Goal: Task Accomplishment & Management: Manage account settings

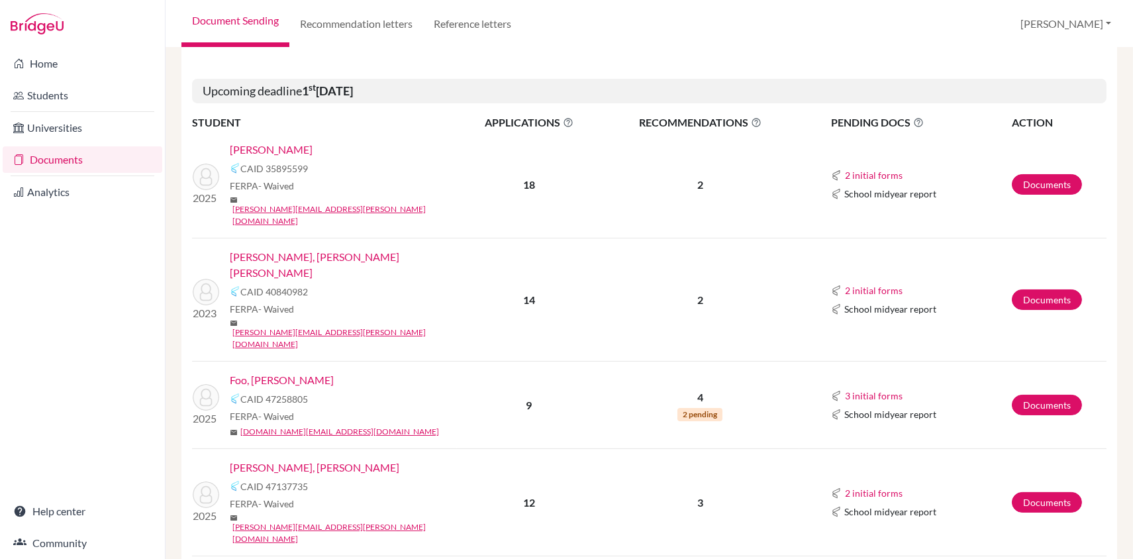
scroll to position [367, 0]
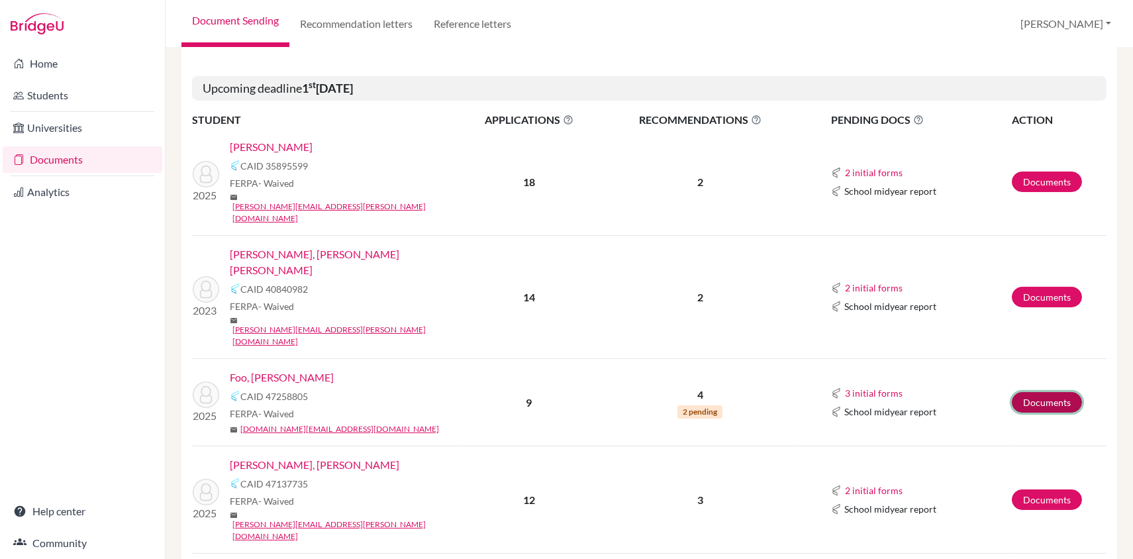
click at [1043, 392] on link "Documents" at bounding box center [1046, 402] width 70 height 21
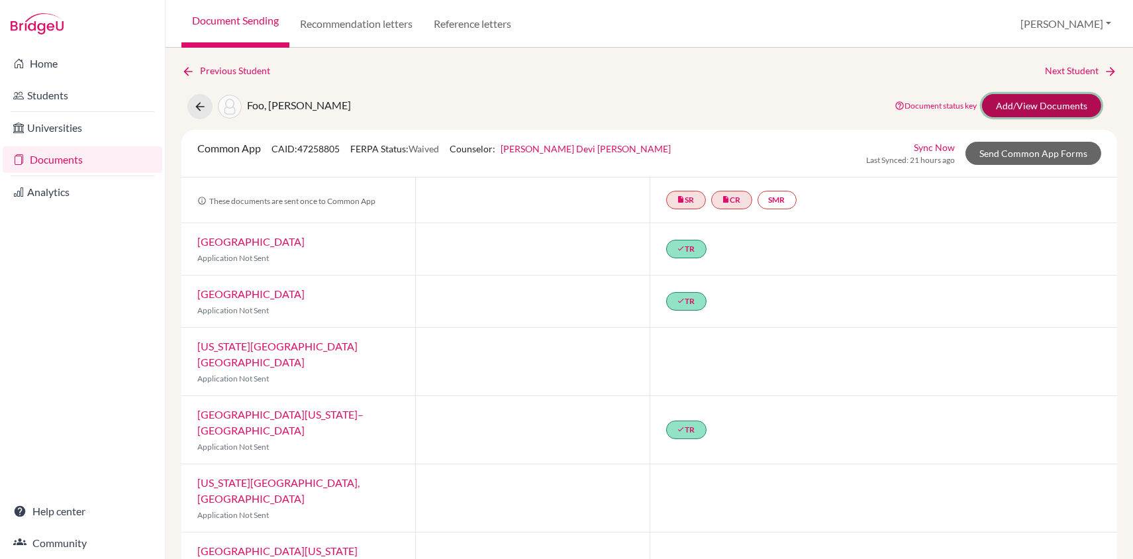
click at [1042, 105] on link "Add/View Documents" at bounding box center [1041, 105] width 119 height 23
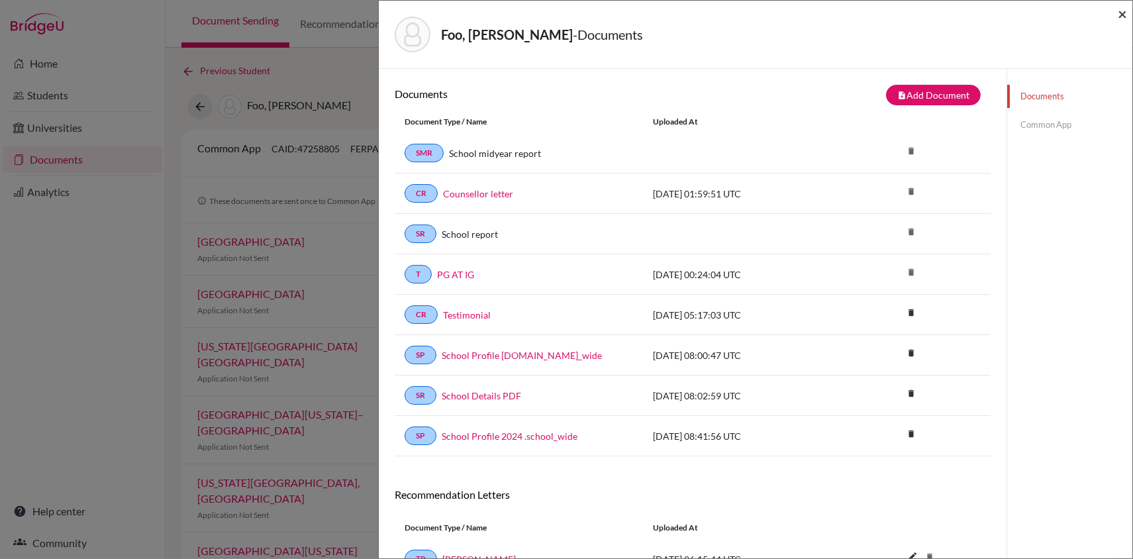
click at [1119, 15] on span "×" at bounding box center [1121, 13] width 9 height 19
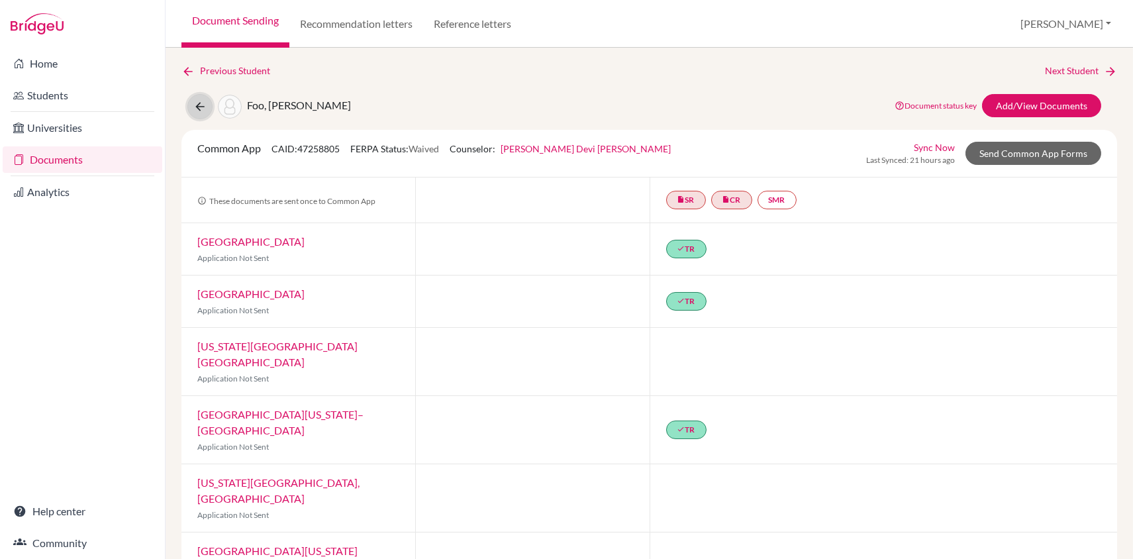
click at [201, 110] on icon at bounding box center [199, 106] width 13 height 13
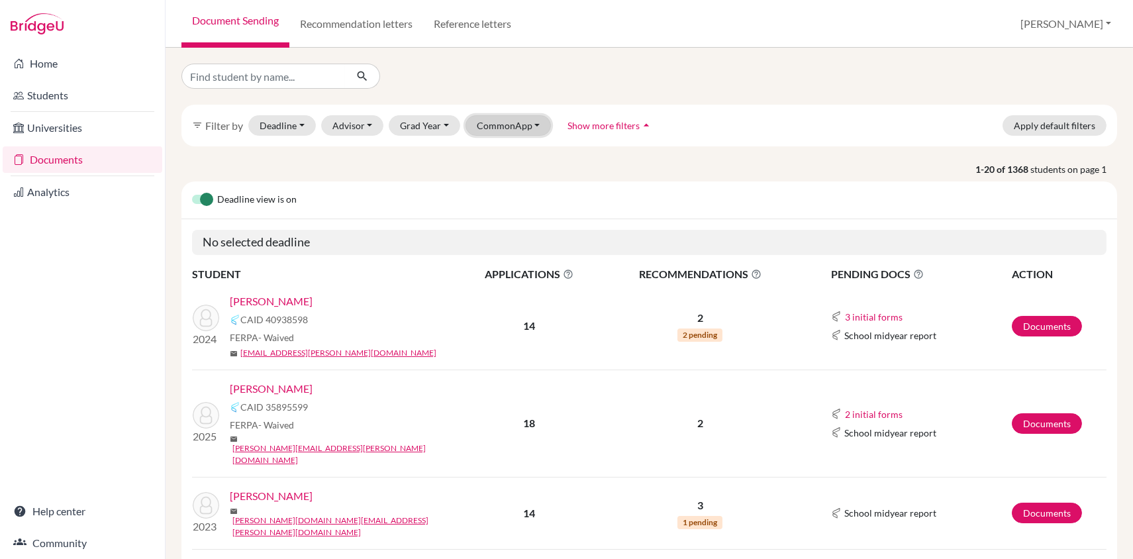
click at [510, 124] on button "CommonApp" at bounding box center [508, 125] width 86 height 21
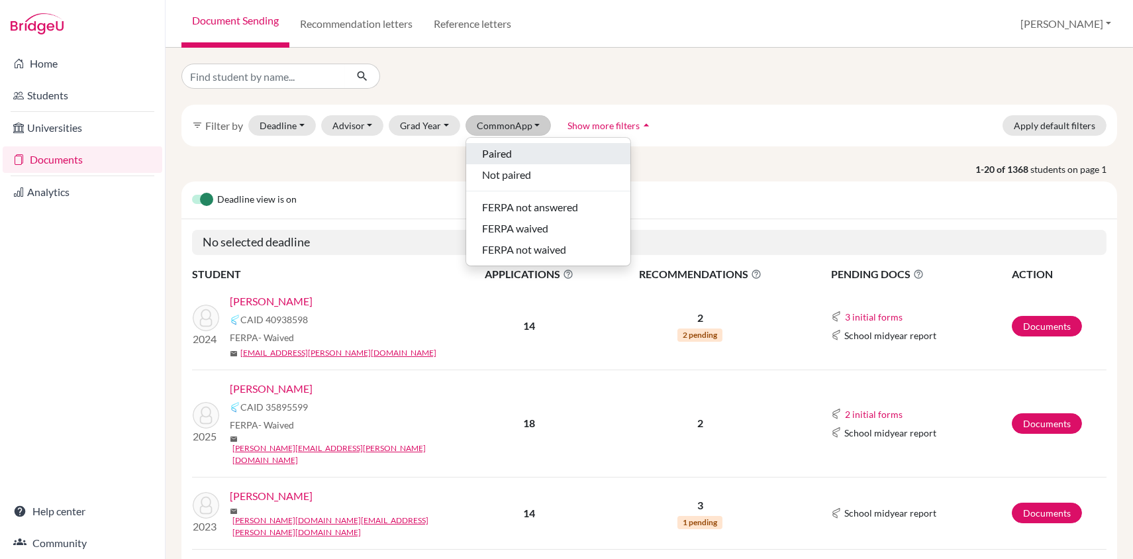
click at [501, 148] on span "Paired" at bounding box center [497, 154] width 30 height 16
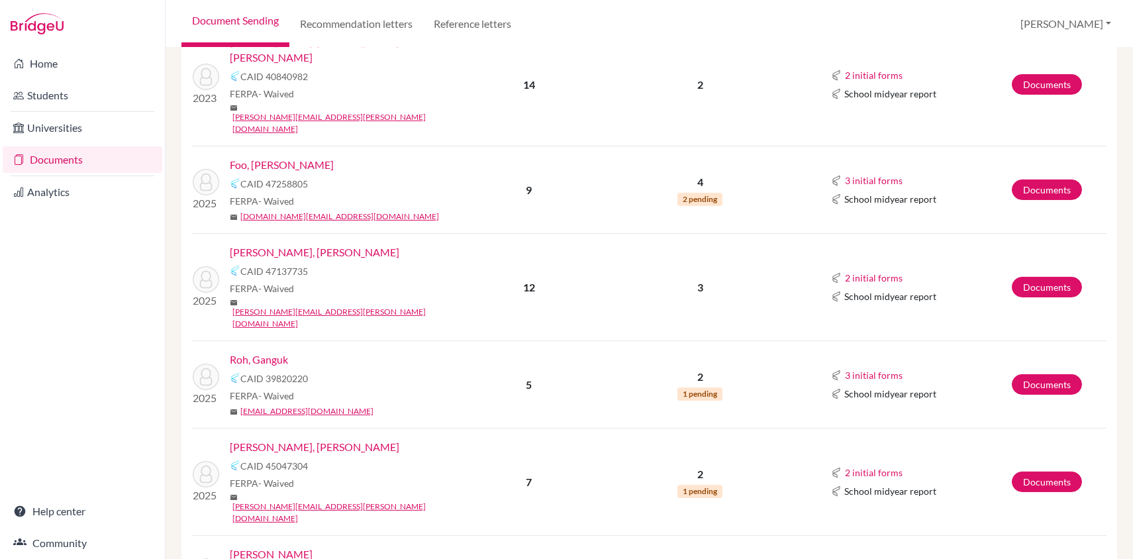
scroll to position [588, 0]
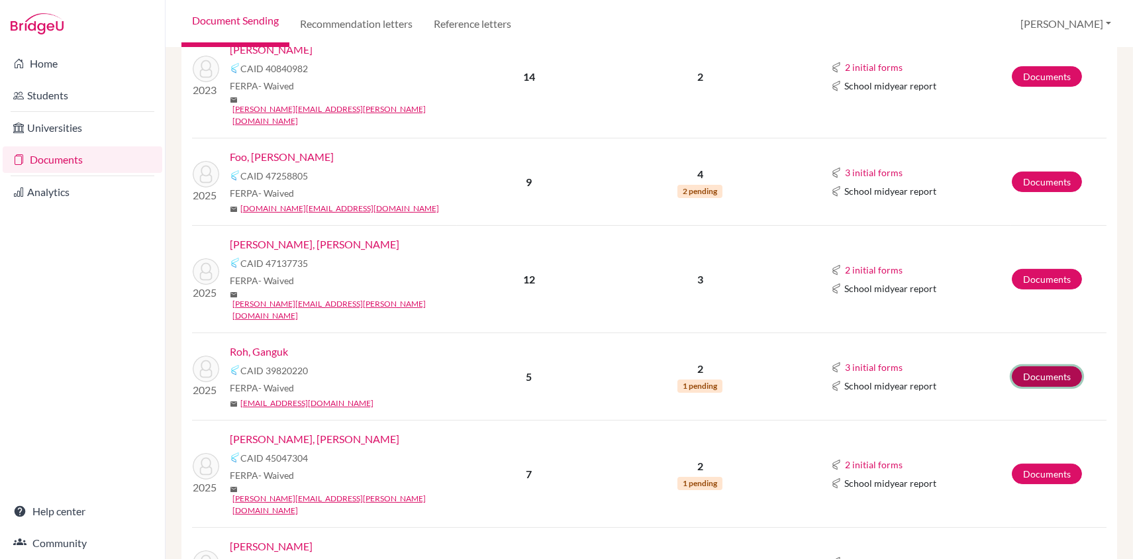
click at [1034, 366] on link "Documents" at bounding box center [1046, 376] width 70 height 21
click at [1054, 463] on link "Documents" at bounding box center [1046, 473] width 70 height 21
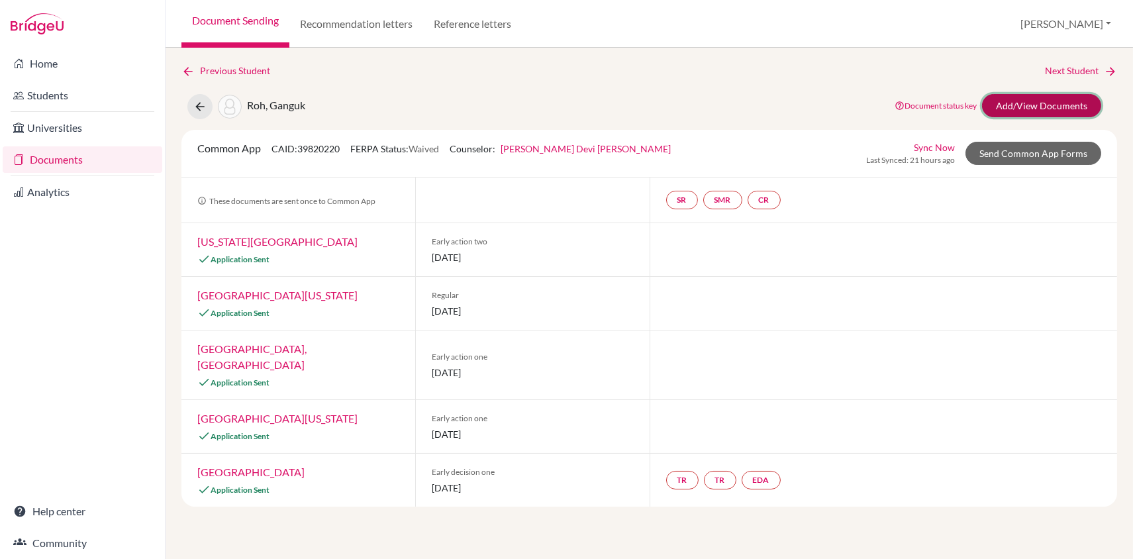
click at [1076, 101] on link "Add/View Documents" at bounding box center [1041, 105] width 119 height 23
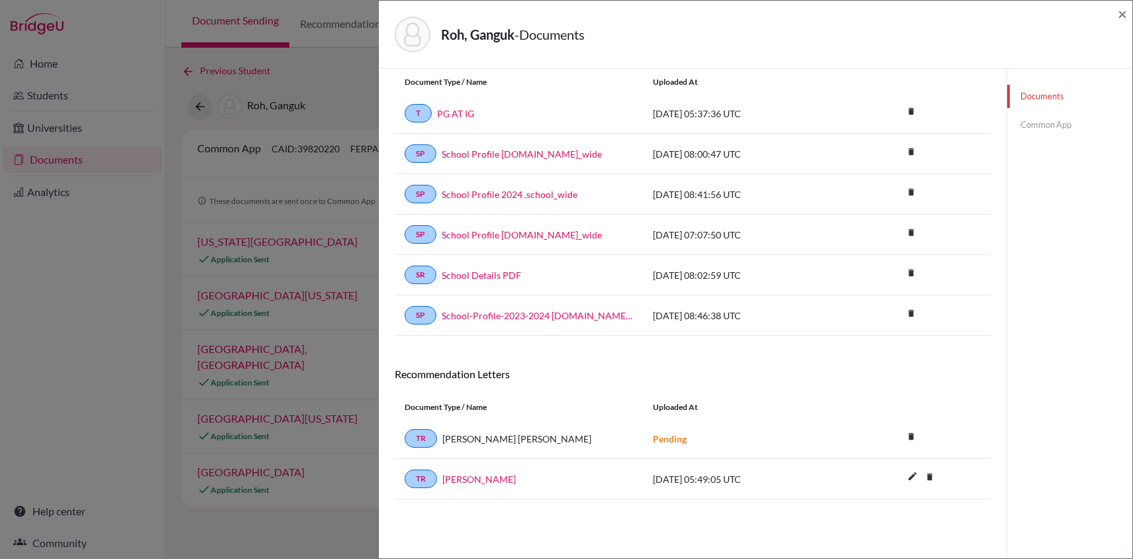
scroll to position [69, 0]
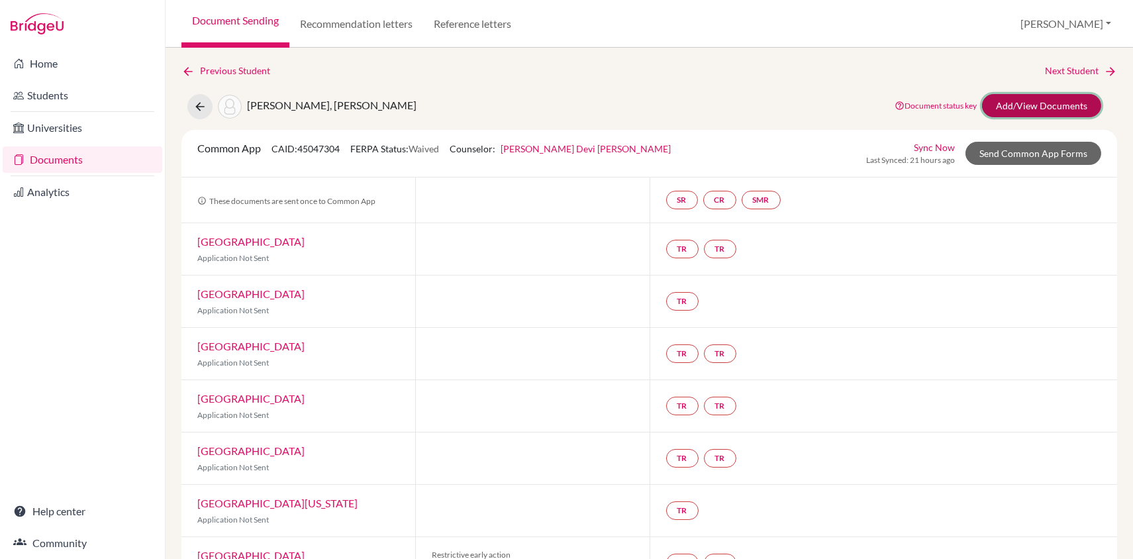
click at [1042, 99] on link "Add/View Documents" at bounding box center [1041, 105] width 119 height 23
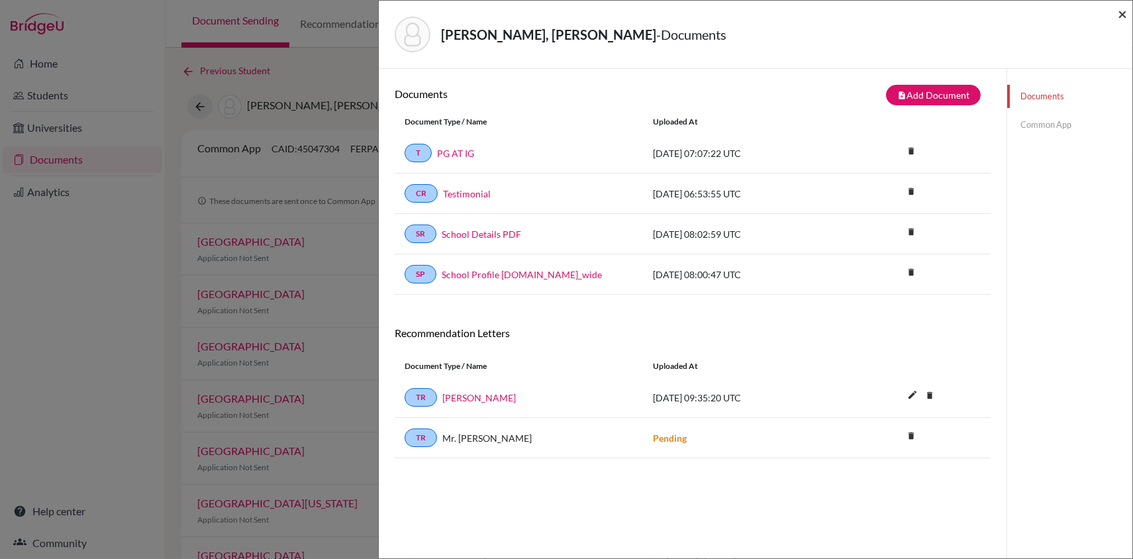
click at [1119, 12] on span "×" at bounding box center [1121, 13] width 9 height 19
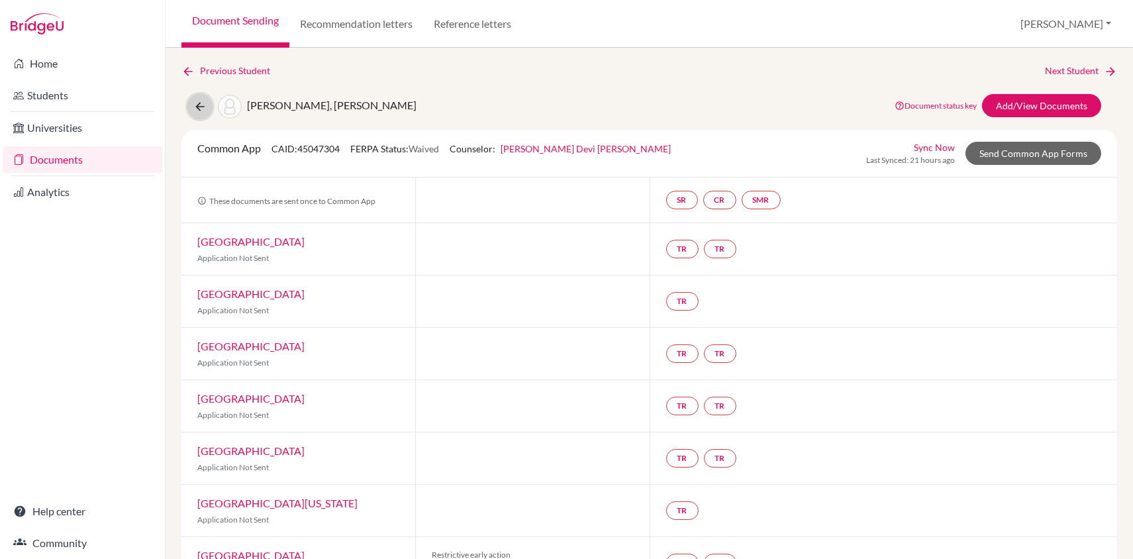
click at [196, 102] on icon at bounding box center [199, 106] width 13 height 13
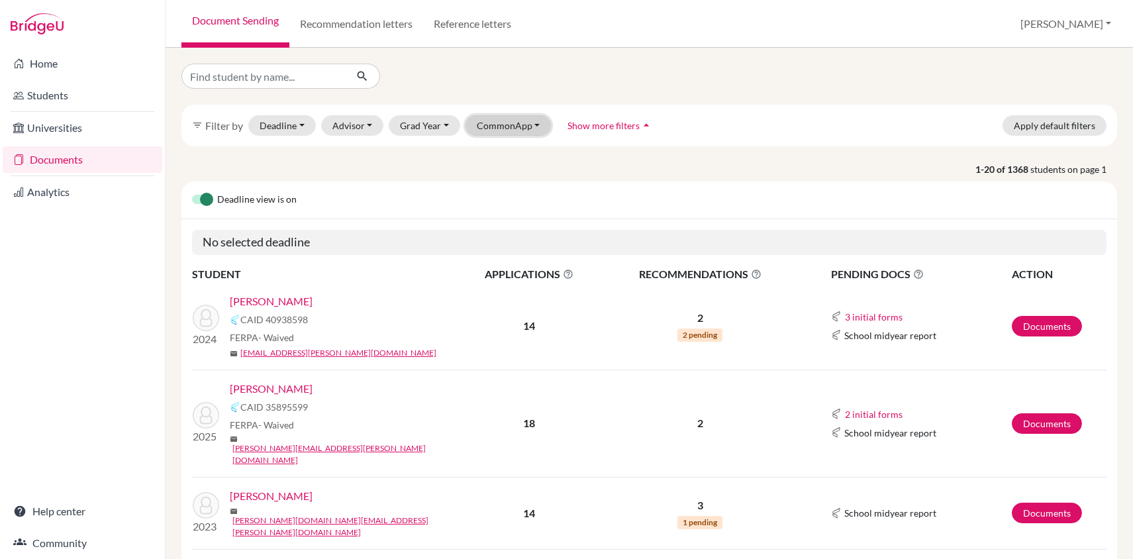
click at [533, 122] on button "CommonApp" at bounding box center [508, 125] width 86 height 21
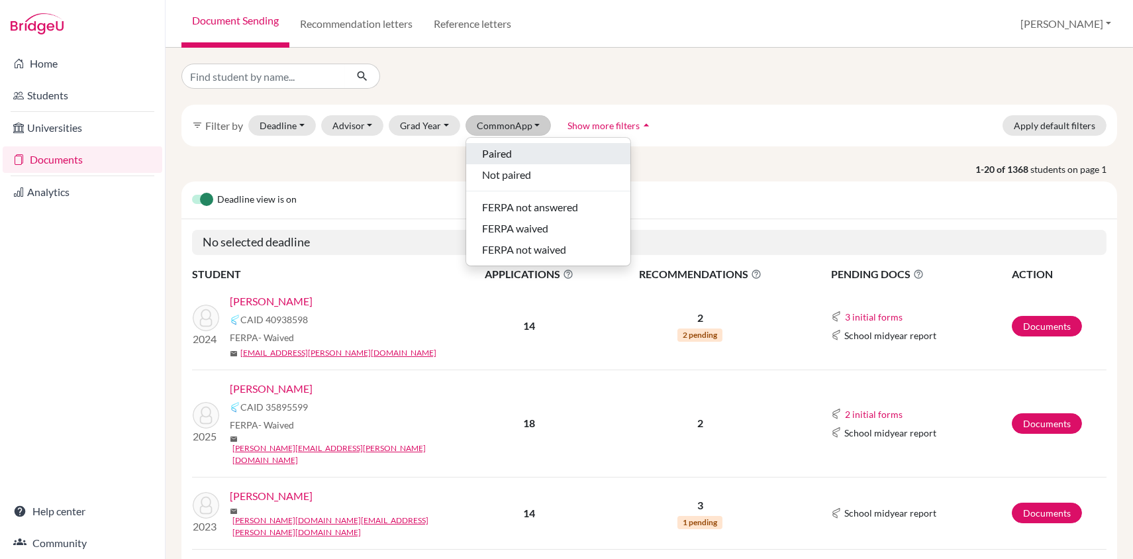
click at [529, 151] on div "Paired" at bounding box center [548, 154] width 132 height 16
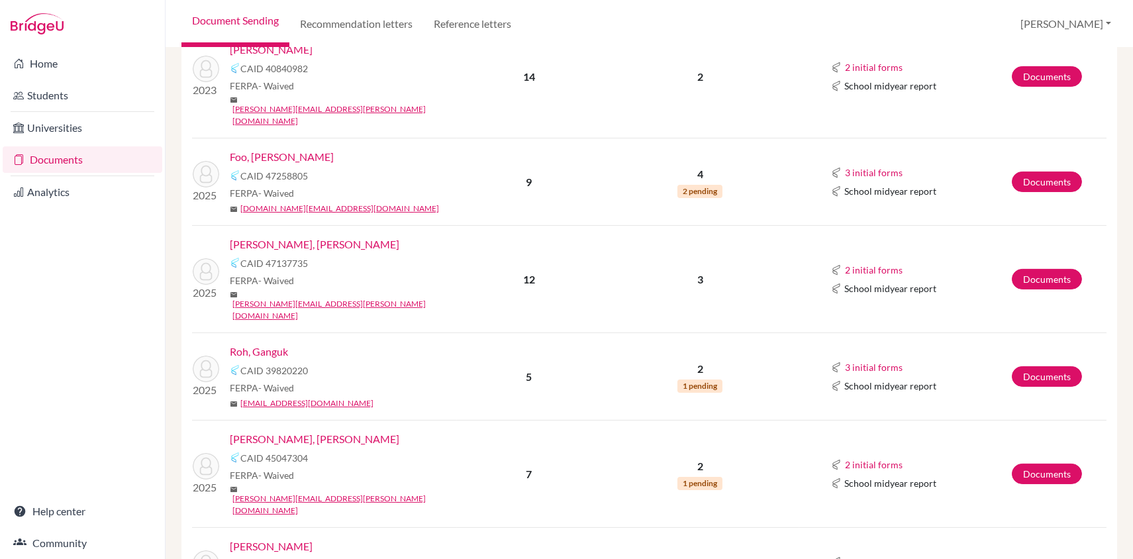
scroll to position [882, 0]
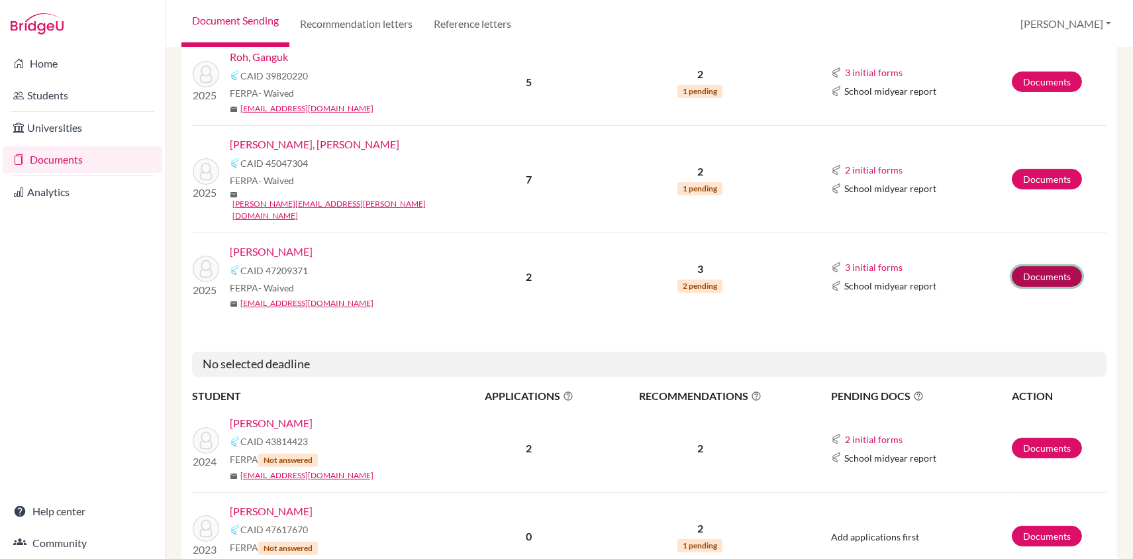
click at [1033, 266] on link "Documents" at bounding box center [1046, 276] width 70 height 21
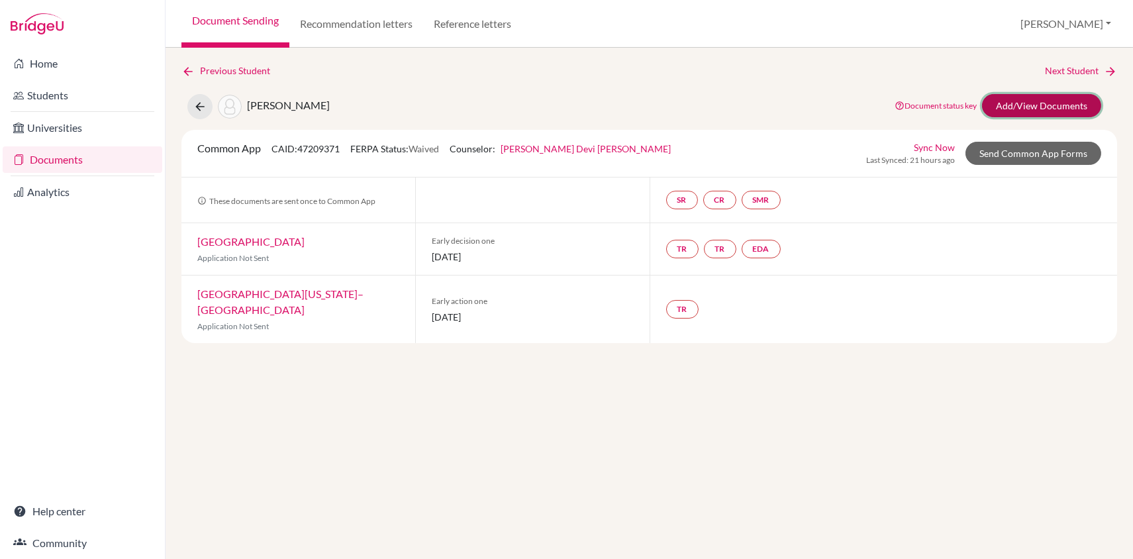
click at [1054, 96] on link "Add/View Documents" at bounding box center [1041, 105] width 119 height 23
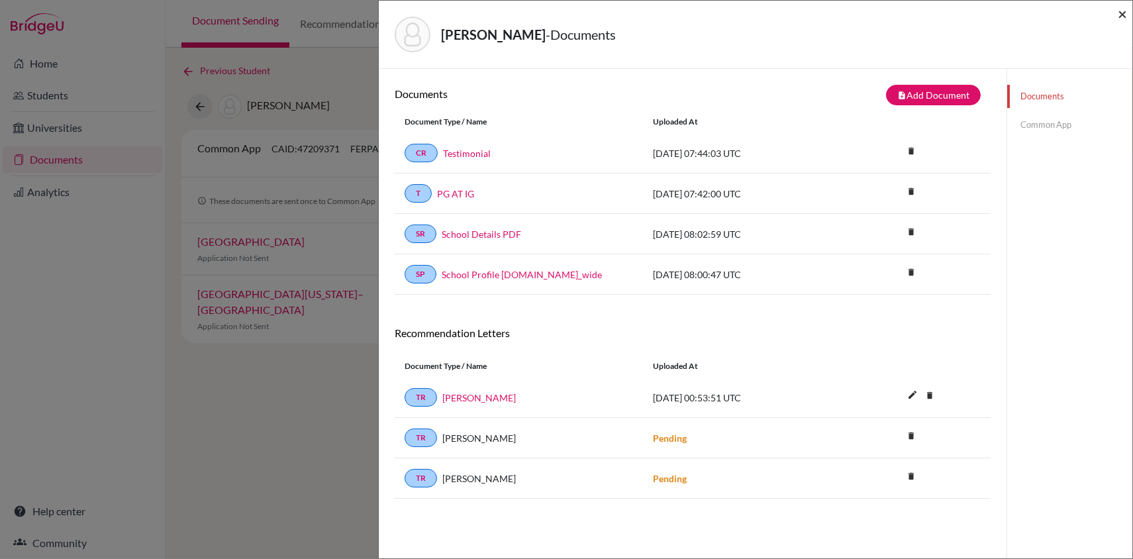
click at [1119, 15] on span "×" at bounding box center [1121, 13] width 9 height 19
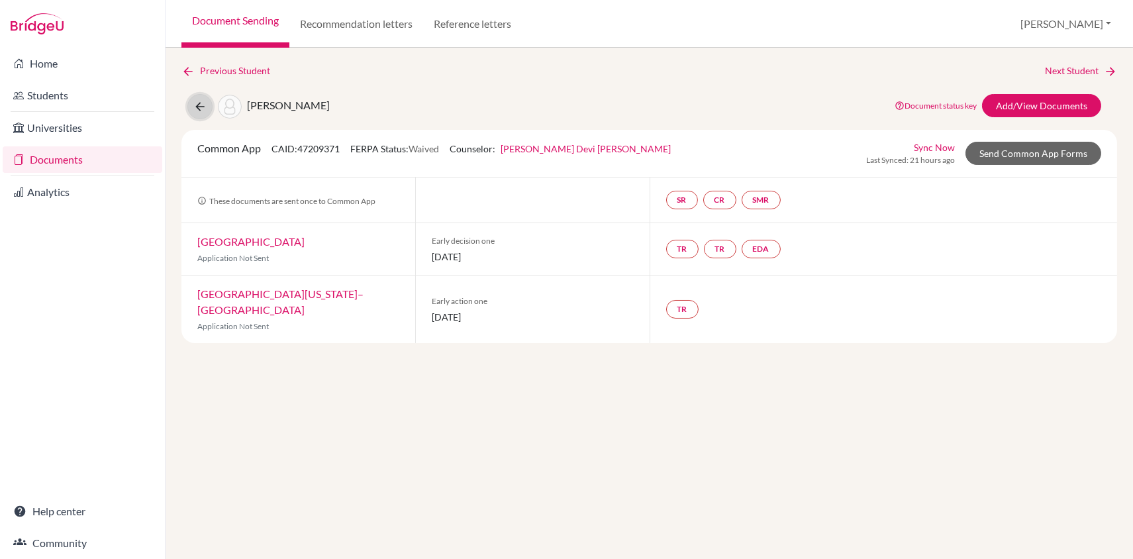
click at [201, 103] on icon at bounding box center [199, 106] width 13 height 13
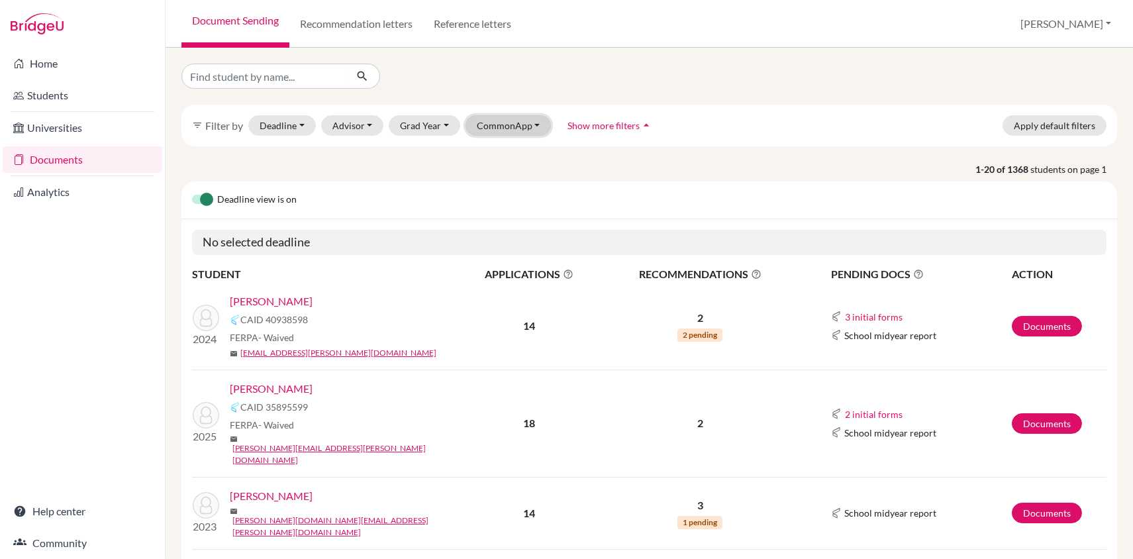
click at [510, 122] on button "CommonApp" at bounding box center [508, 125] width 86 height 21
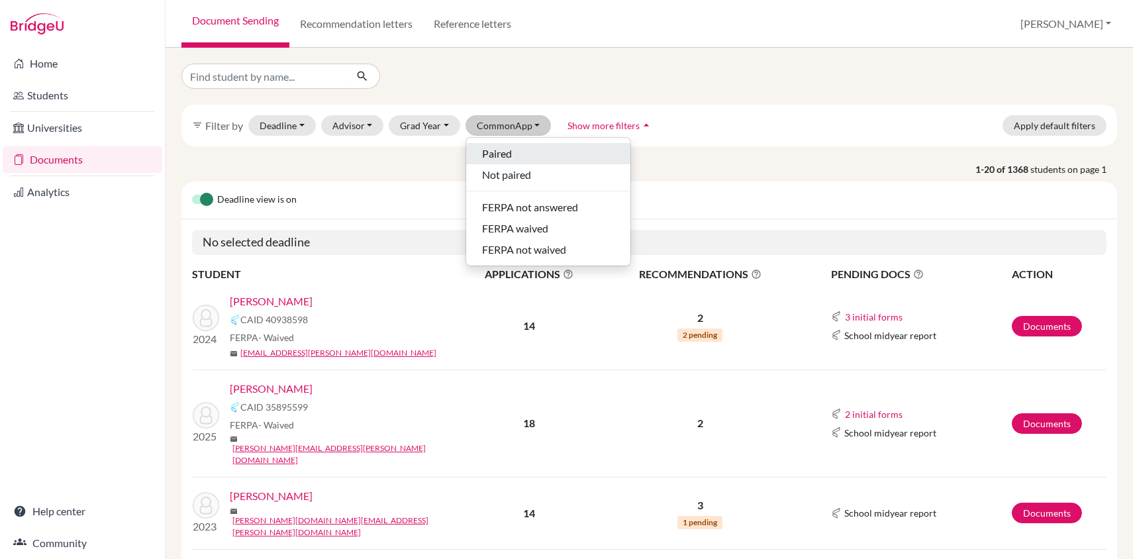
click at [507, 154] on span "Paired" at bounding box center [497, 154] width 30 height 16
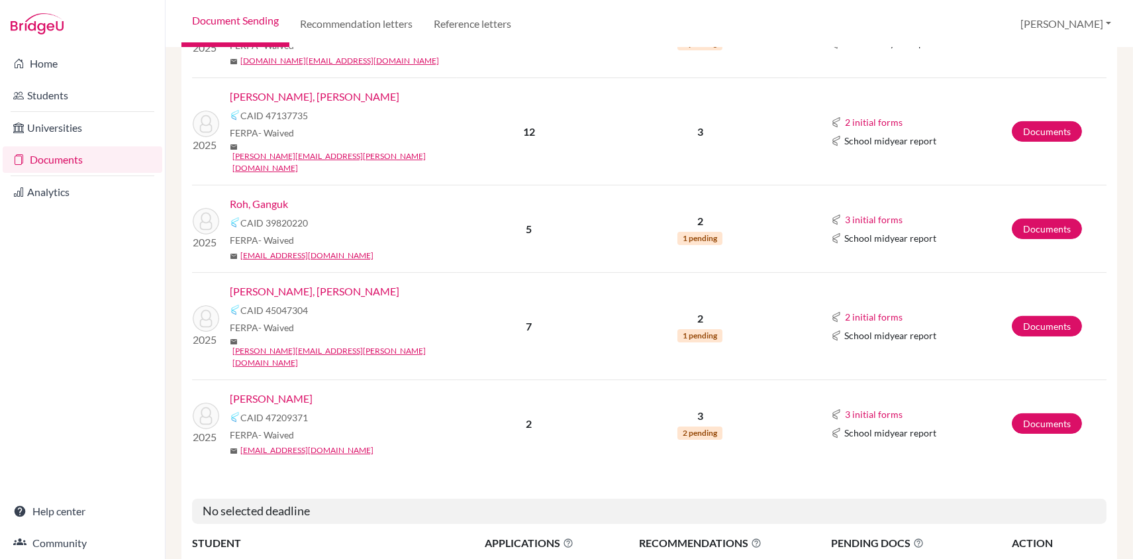
scroll to position [948, 0]
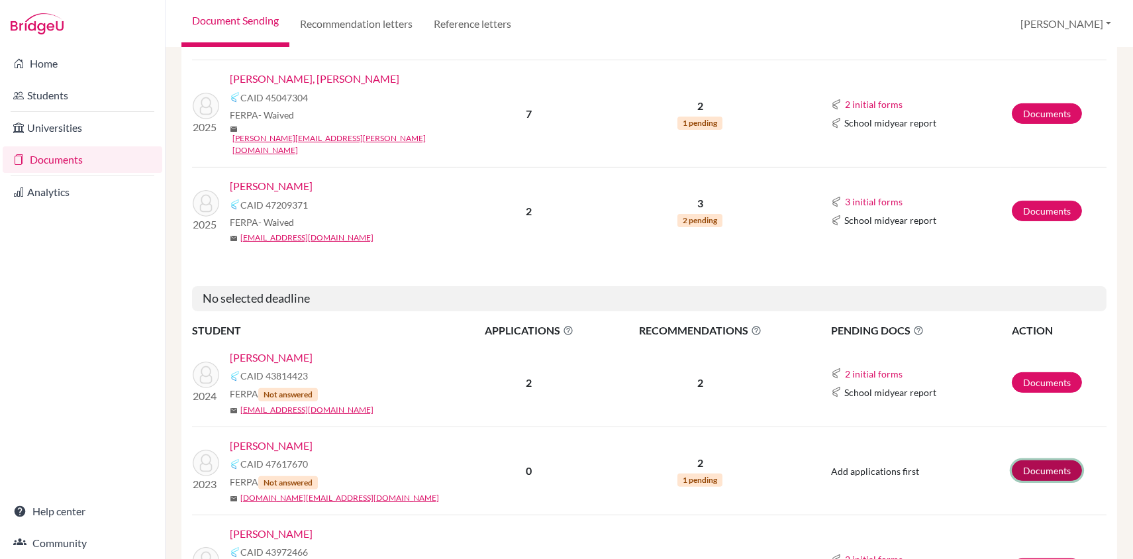
click at [1033, 460] on link "Documents" at bounding box center [1046, 470] width 70 height 21
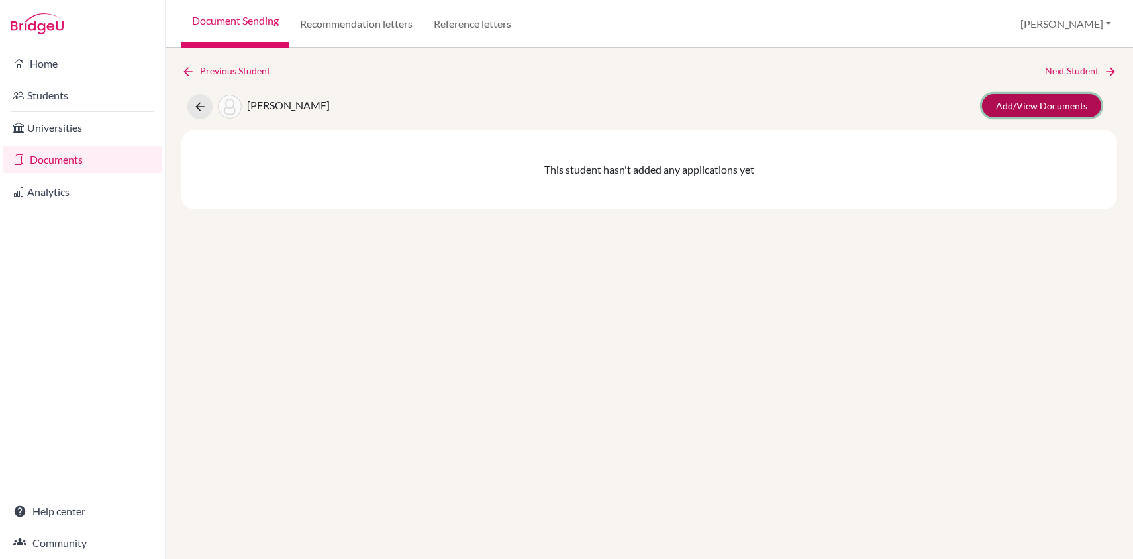
click at [1074, 102] on link "Add/View Documents" at bounding box center [1041, 105] width 119 height 23
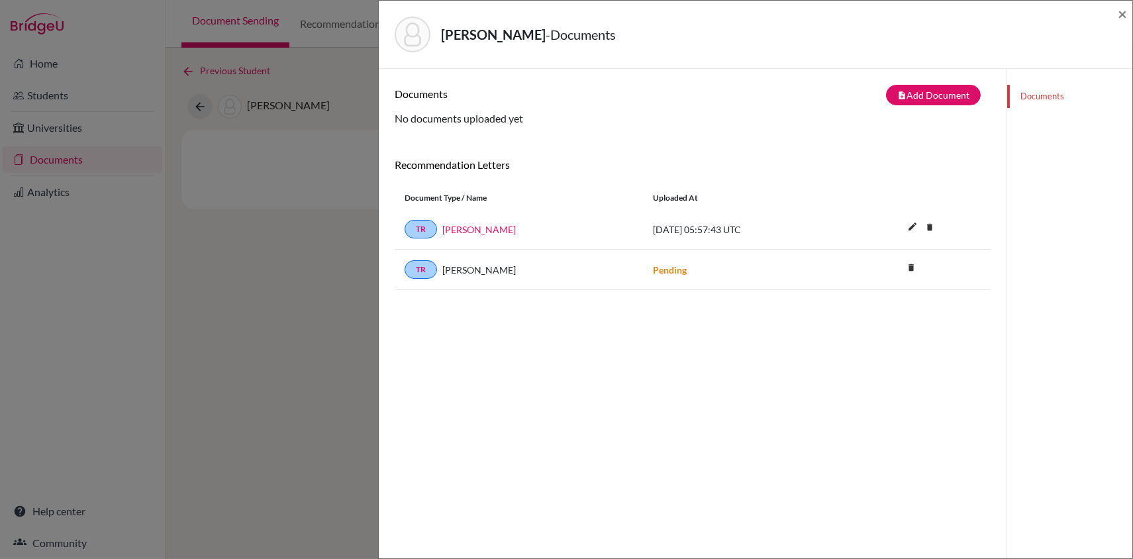
click at [1037, 496] on div "Documents" at bounding box center [1069, 348] width 126 height 559
click at [465, 229] on link "Manjari Sreedharan" at bounding box center [478, 229] width 73 height 14
click at [755, 453] on div "Documents note_add Add Document Document type Change explanation for Common App…" at bounding box center [692, 348] width 596 height 527
click at [1119, 12] on span "×" at bounding box center [1121, 13] width 9 height 19
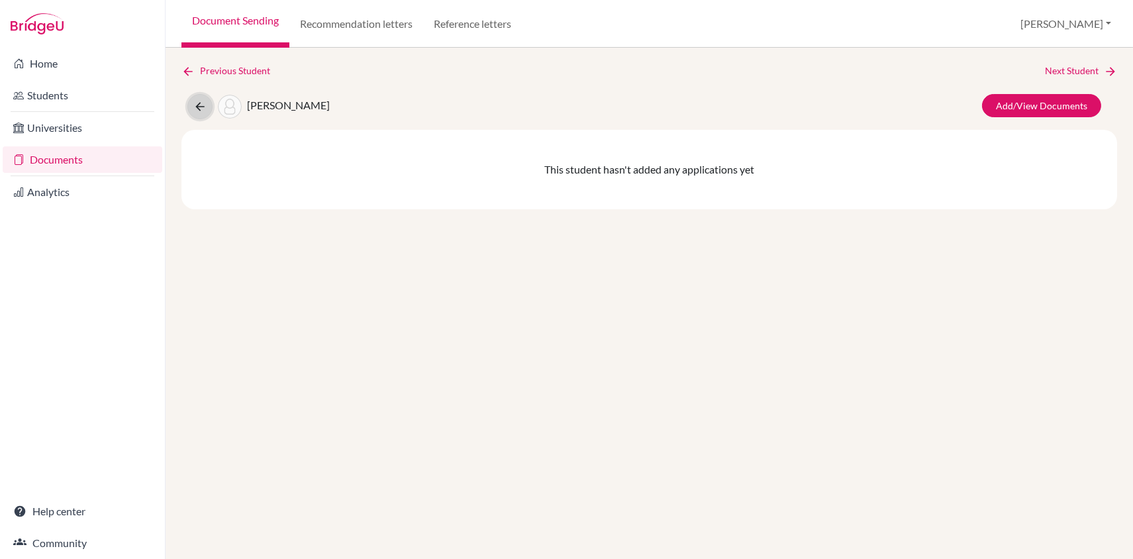
click at [201, 109] on icon at bounding box center [199, 106] width 13 height 13
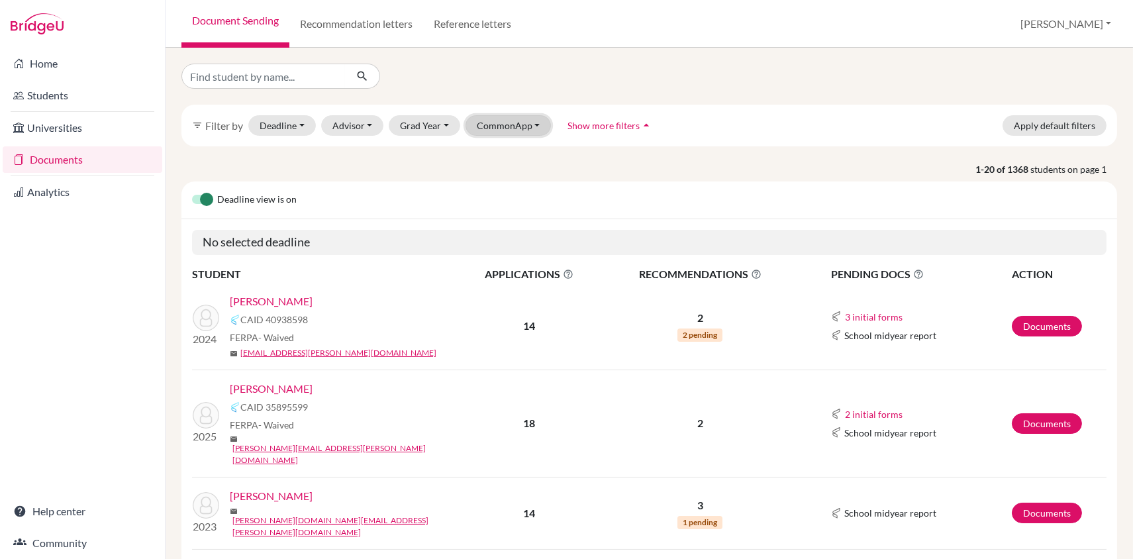
click at [519, 122] on button "CommonApp" at bounding box center [508, 125] width 86 height 21
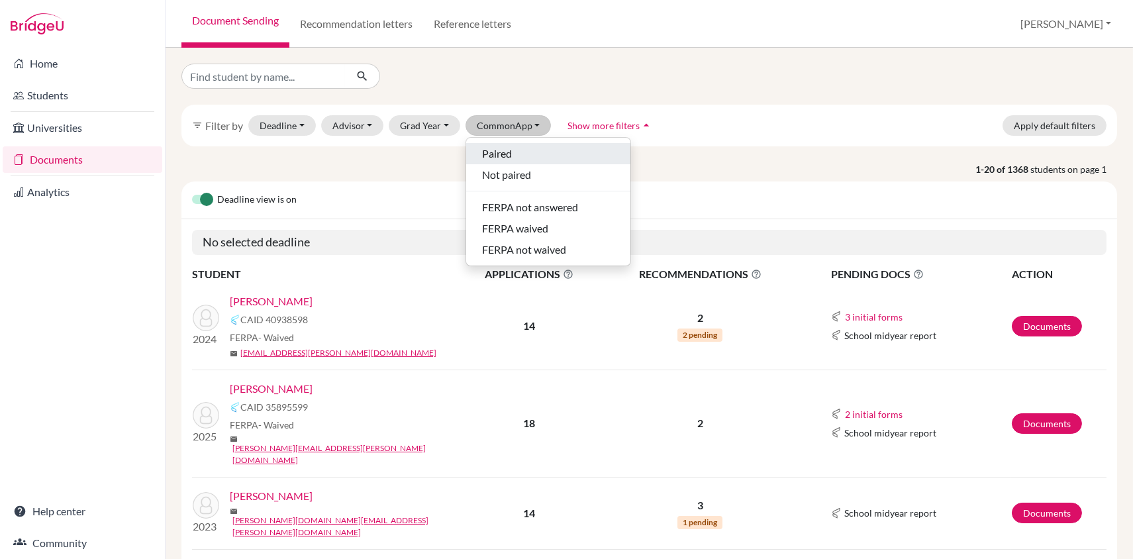
click at [504, 152] on span "Paired" at bounding box center [497, 154] width 30 height 16
